Goal: Information Seeking & Learning: Learn about a topic

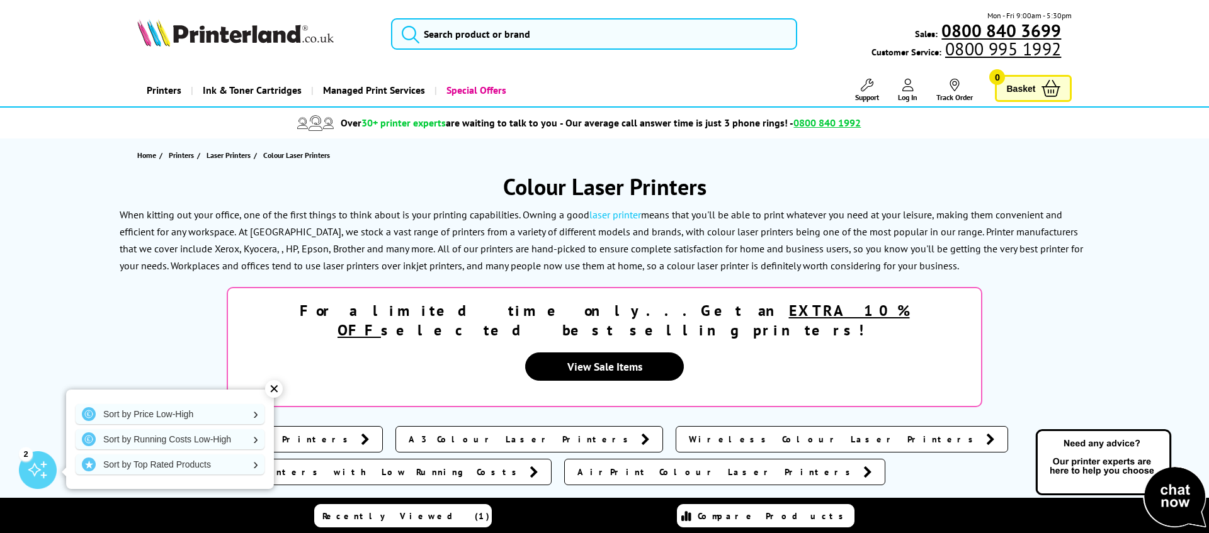
click at [416, 519] on span "Recently Viewed (1)" at bounding box center [405, 516] width 167 height 11
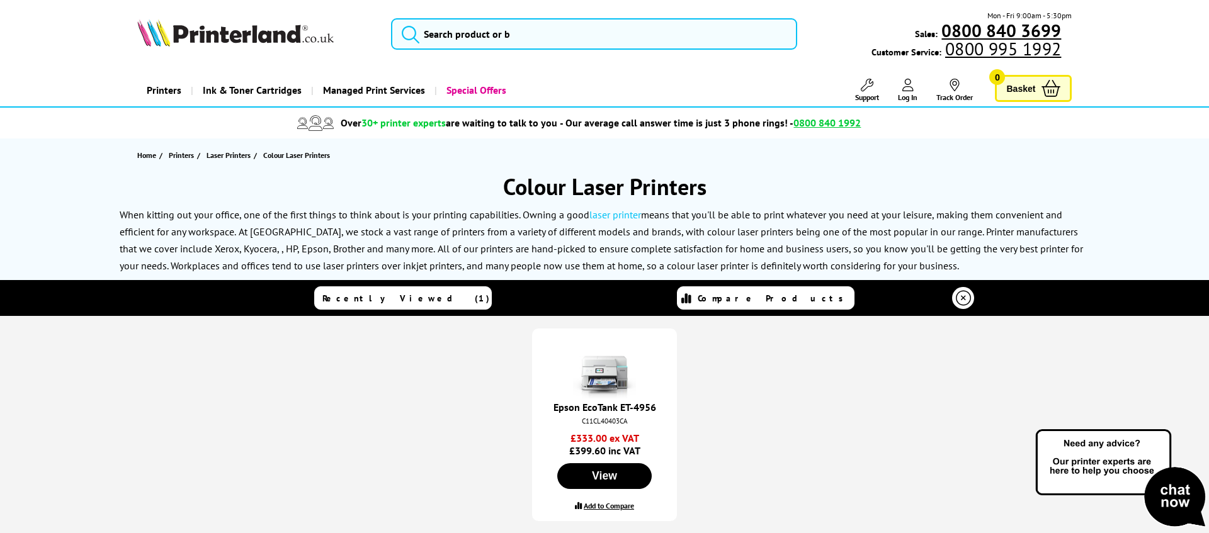
click at [601, 383] on img at bounding box center [604, 367] width 63 height 63
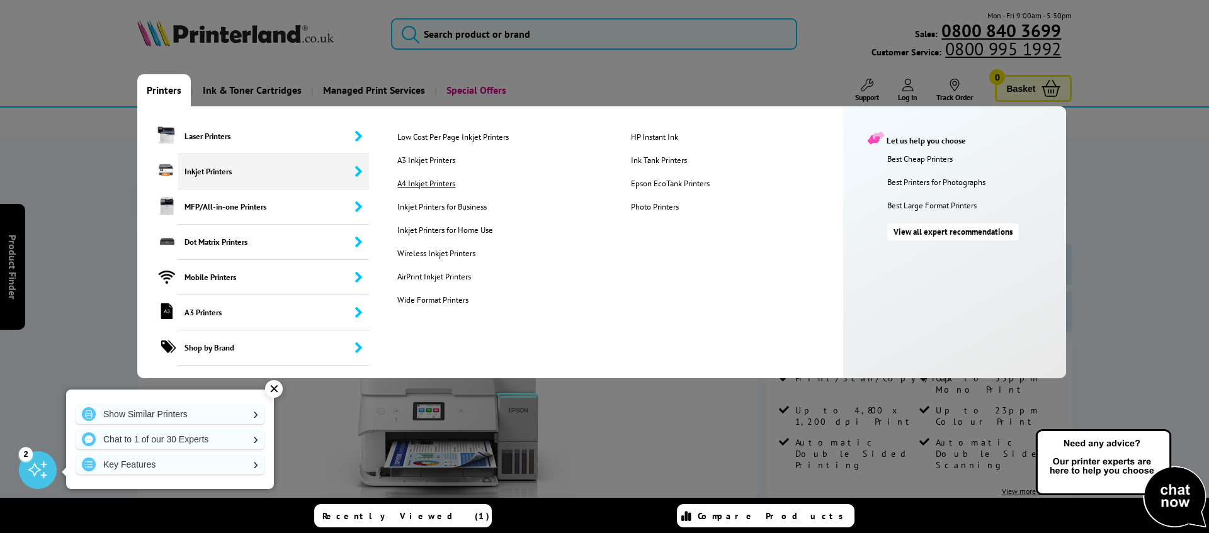
click at [441, 183] on link "A4 Inkjet Printers" at bounding box center [504, 183] width 232 height 11
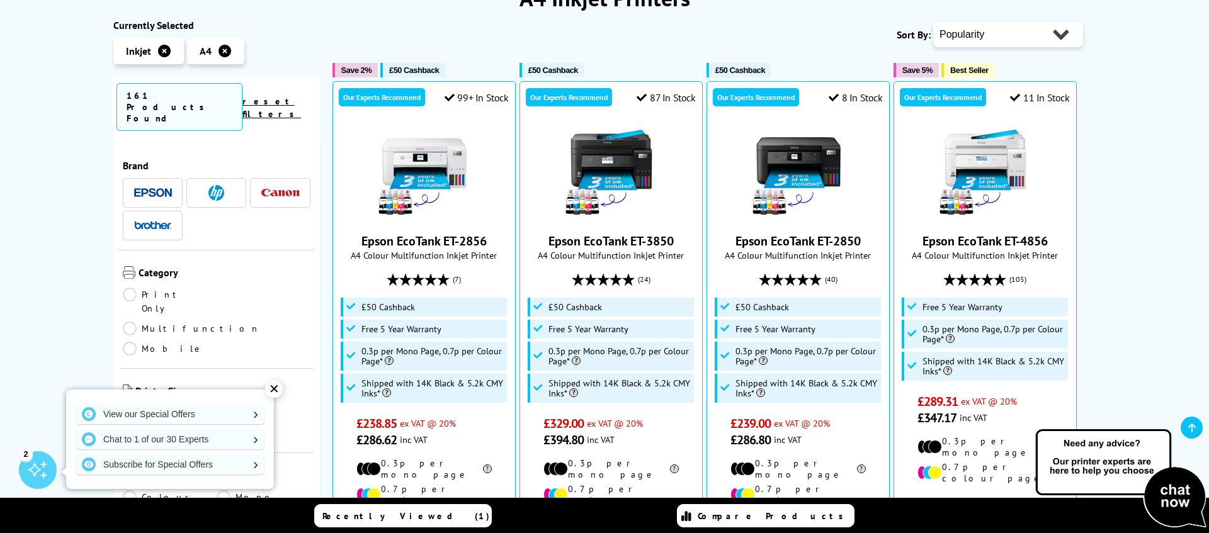
scroll to position [190, 0]
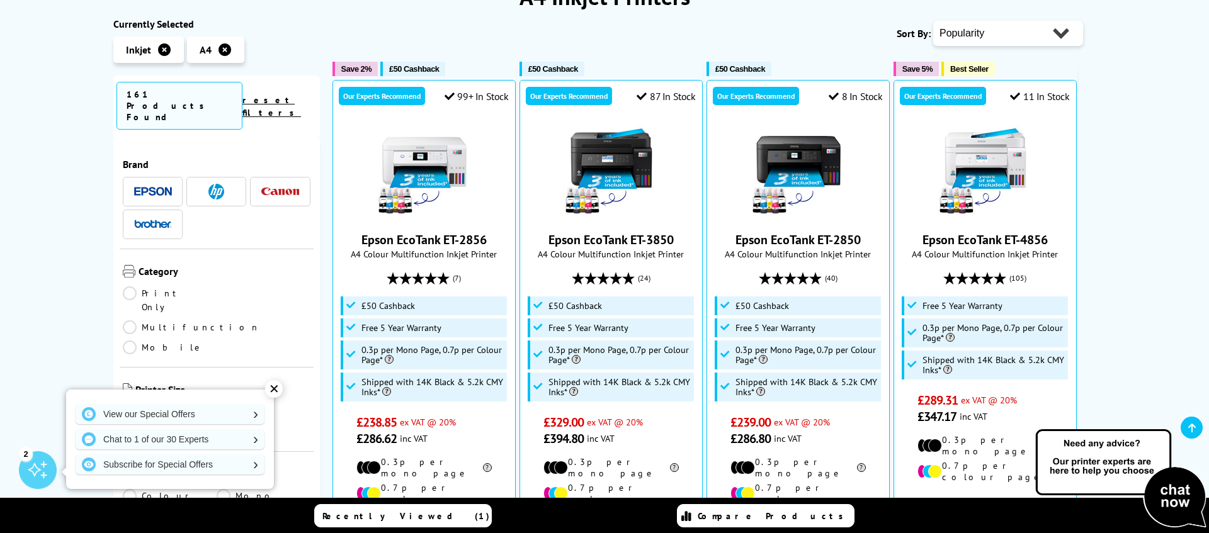
click at [275, 184] on span at bounding box center [280, 192] width 38 height 16
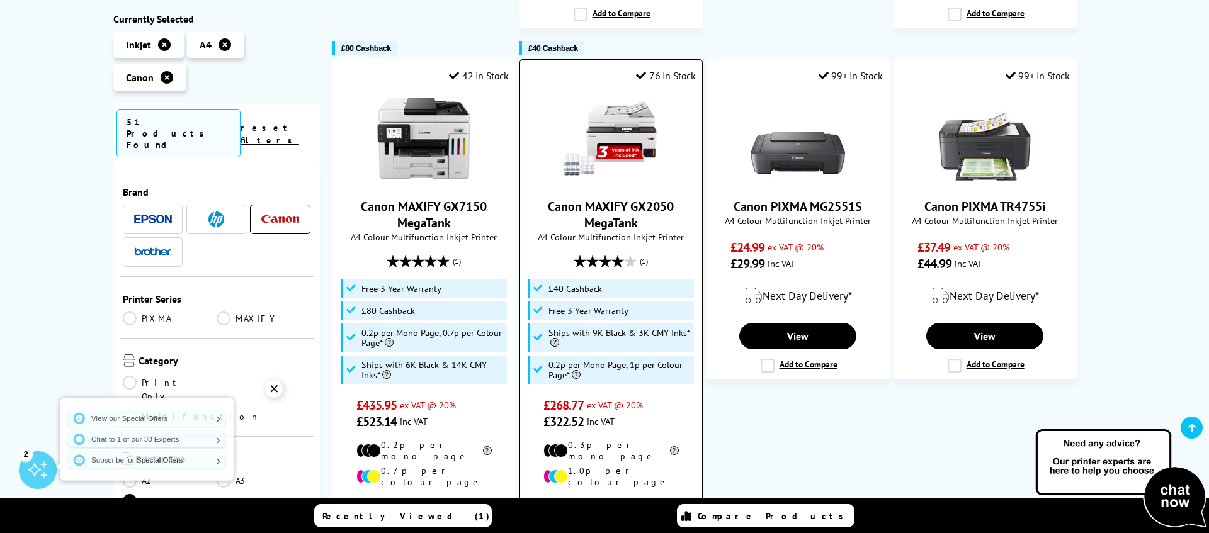
scroll to position [839, 0]
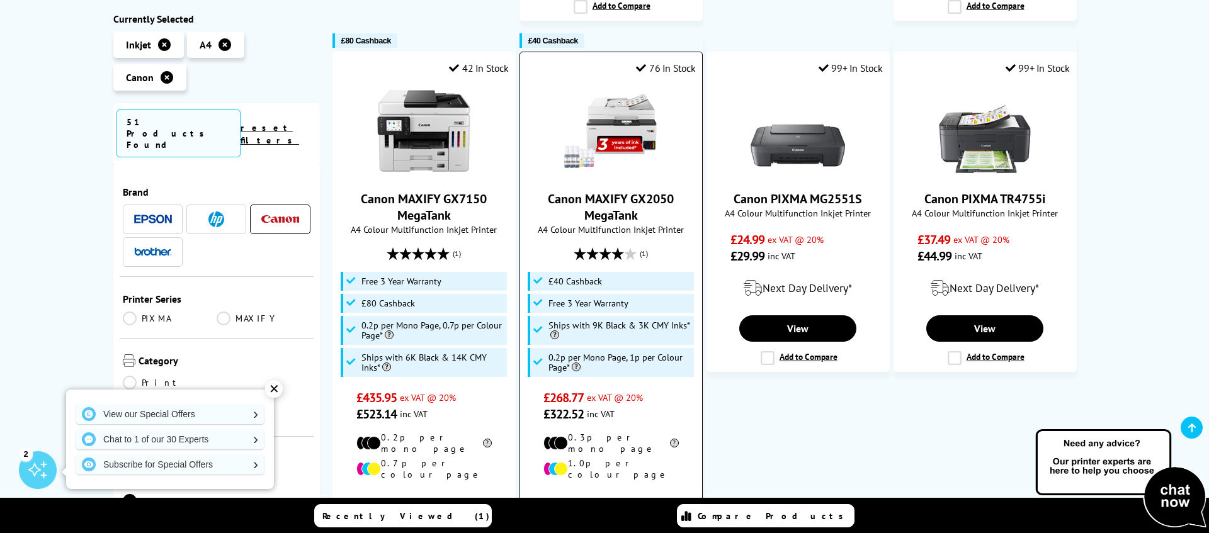
click at [603, 108] on img at bounding box center [610, 131] width 94 height 94
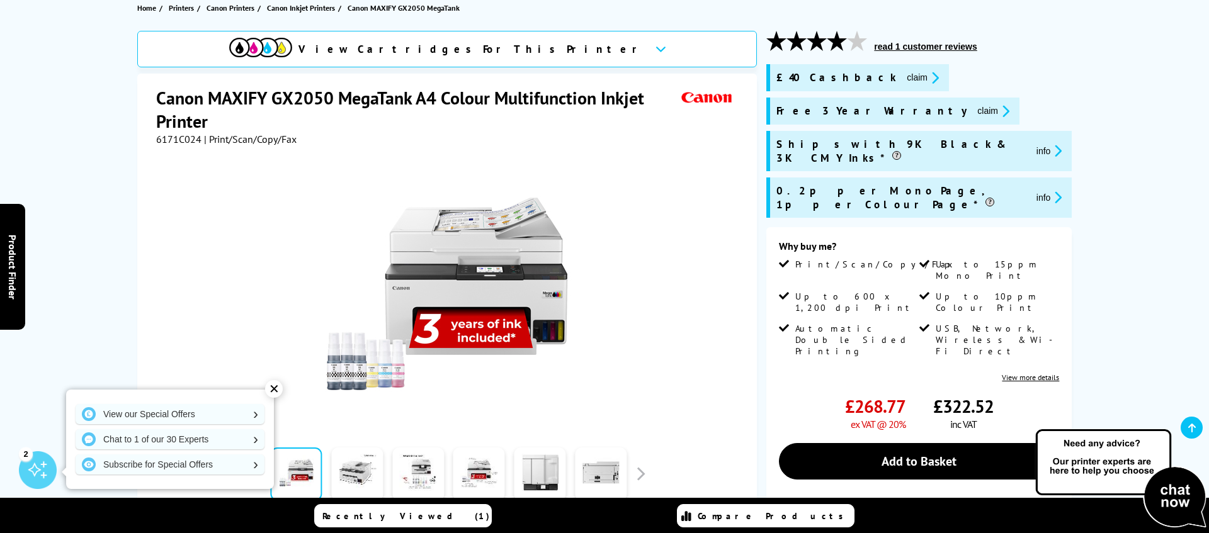
scroll to position [144, 0]
